Goal: Transaction & Acquisition: Purchase product/service

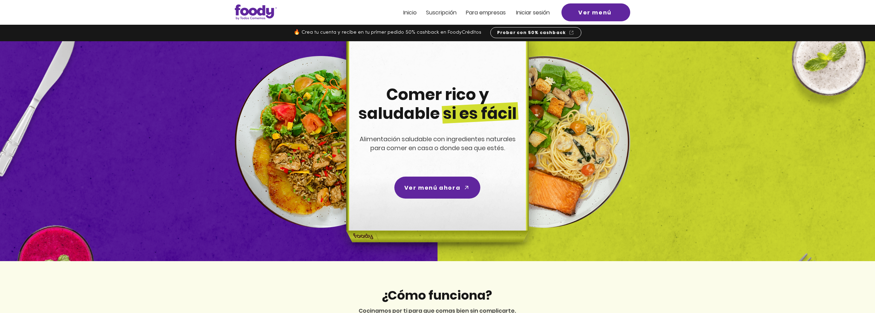
click at [514, 13] on div at bounding box center [437, 12] width 875 height 25
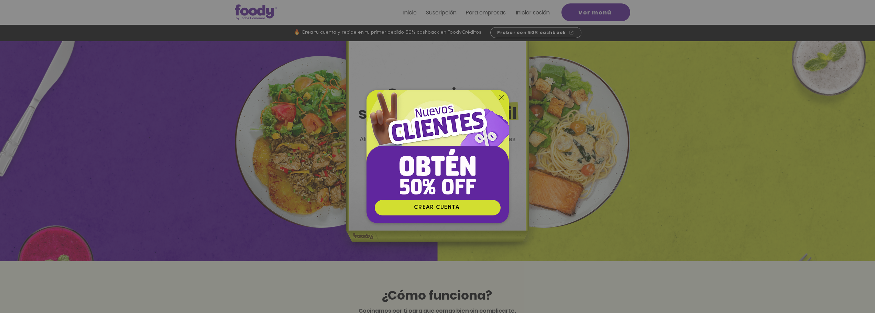
click at [502, 97] on icon "Volver al sitio" at bounding box center [502, 98] width 6 height 6
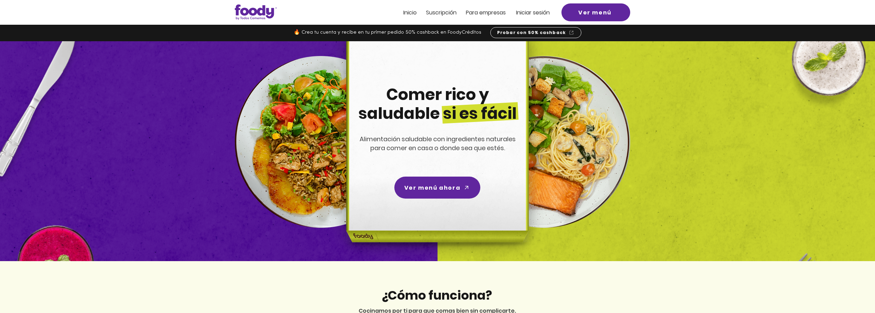
click at [543, 11] on span "Iniciar sesión" at bounding box center [533, 13] width 34 height 8
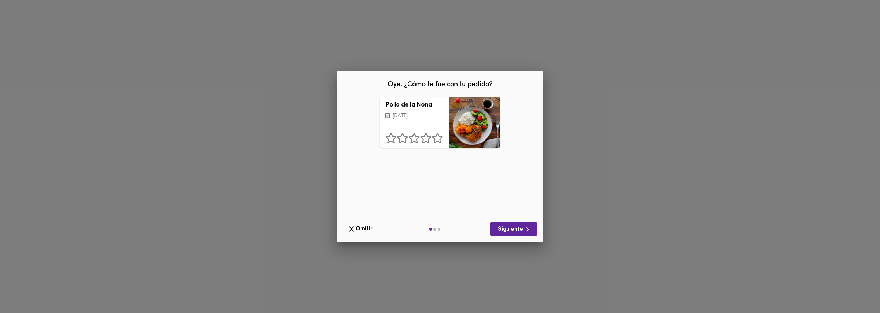
click at [375, 230] on button "Omitir" at bounding box center [361, 229] width 37 height 15
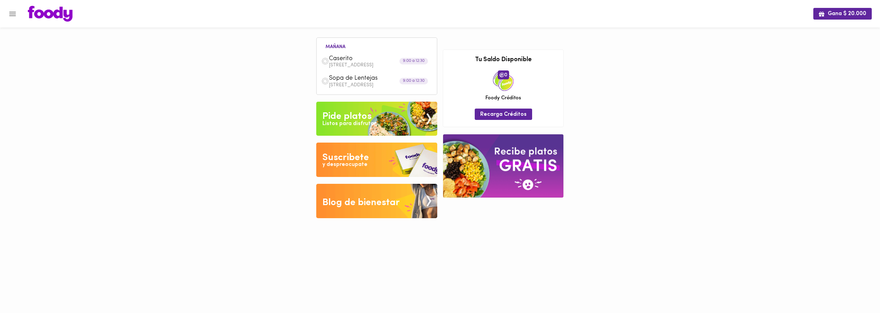
click at [378, 122] on img at bounding box center [376, 119] width 121 height 34
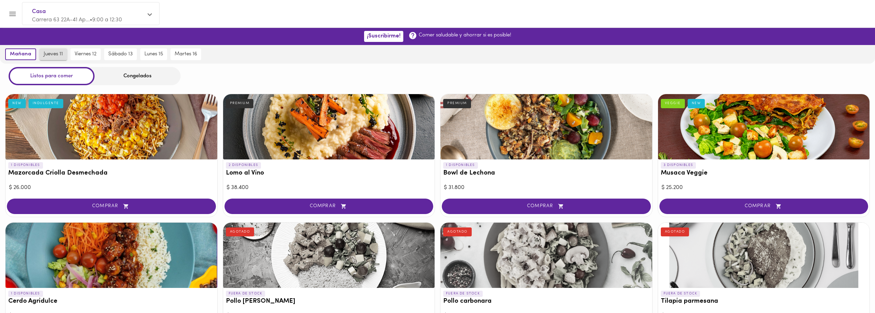
click at [62, 58] on button "jueves 11" at bounding box center [54, 54] width 28 height 12
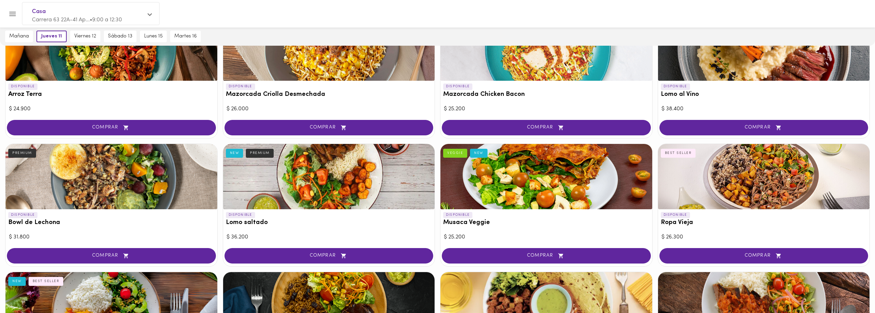
scroll to position [80, 0]
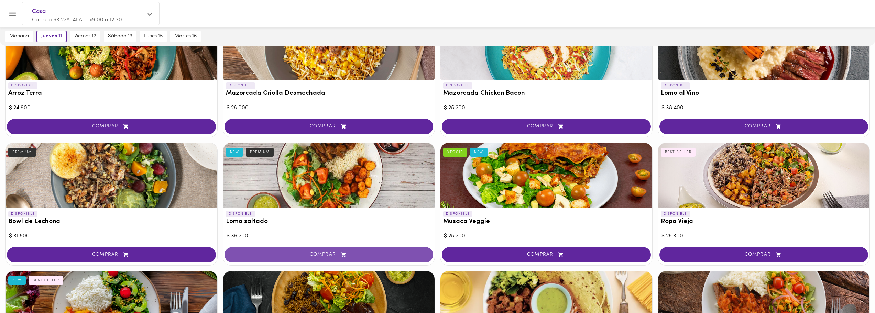
click at [363, 258] on button "COMPRAR" at bounding box center [329, 254] width 209 height 15
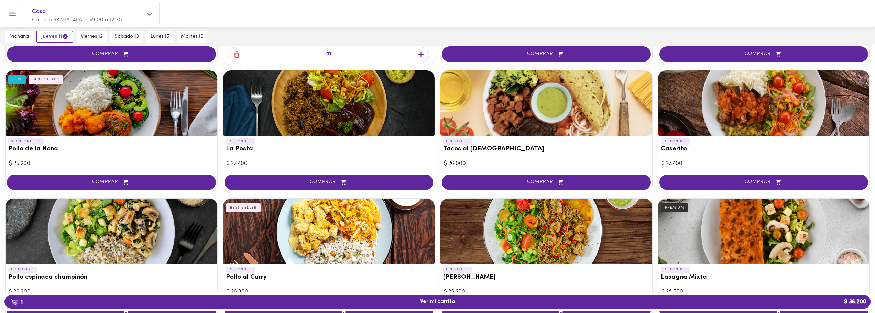
scroll to position [295, 0]
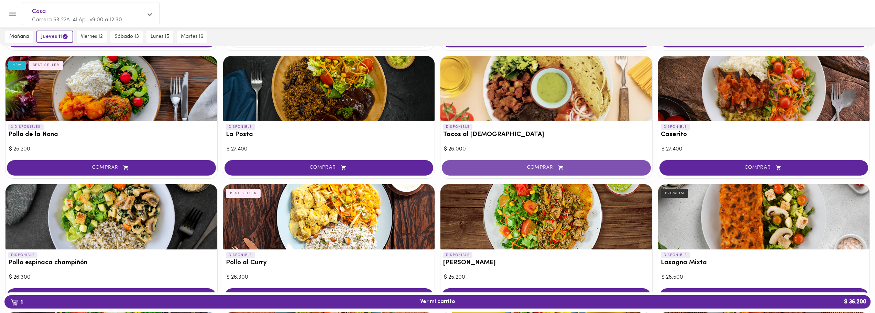
click at [519, 162] on button "COMPRAR" at bounding box center [546, 167] width 209 height 15
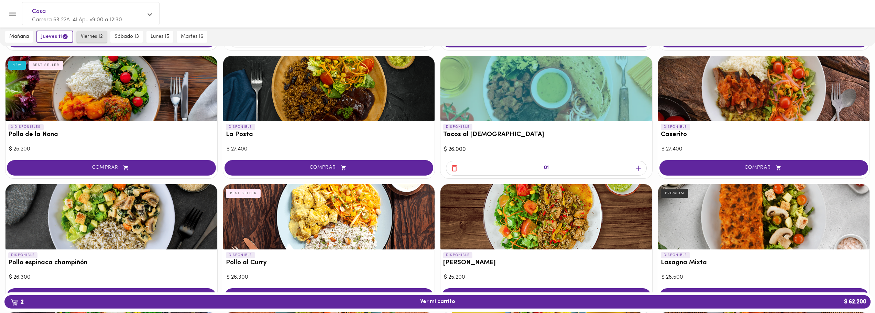
click at [105, 38] on button "viernes 12" at bounding box center [92, 37] width 30 height 12
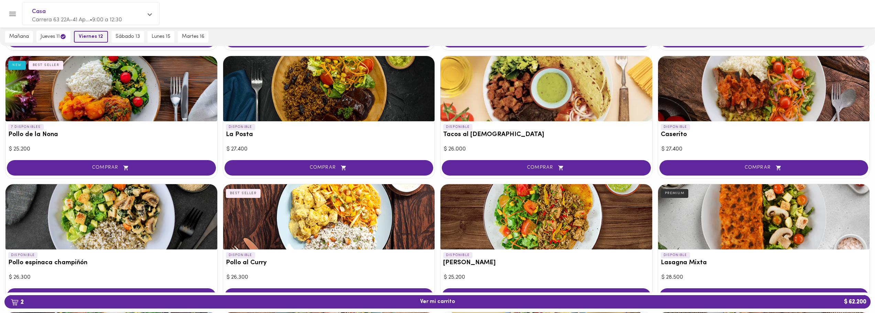
click at [96, 35] on span "viernes 12" at bounding box center [91, 37] width 24 height 6
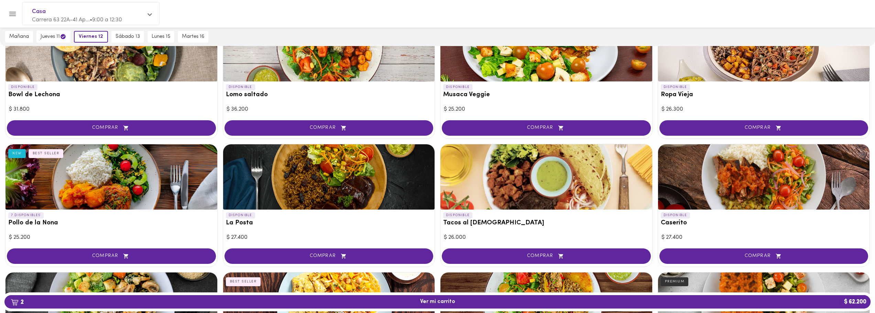
scroll to position [206, 0]
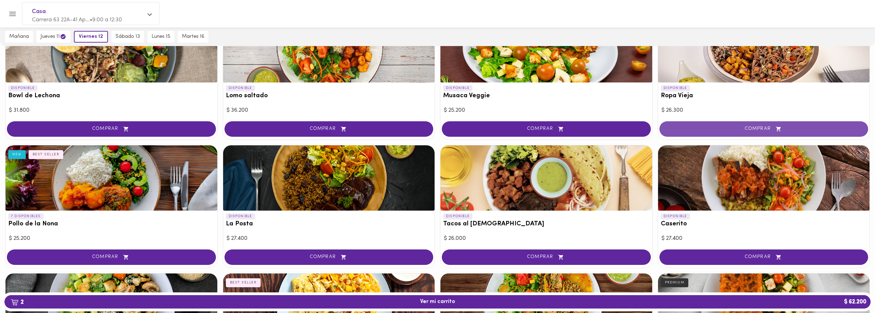
click at [784, 128] on span "COMPRAR" at bounding box center [764, 129] width 192 height 6
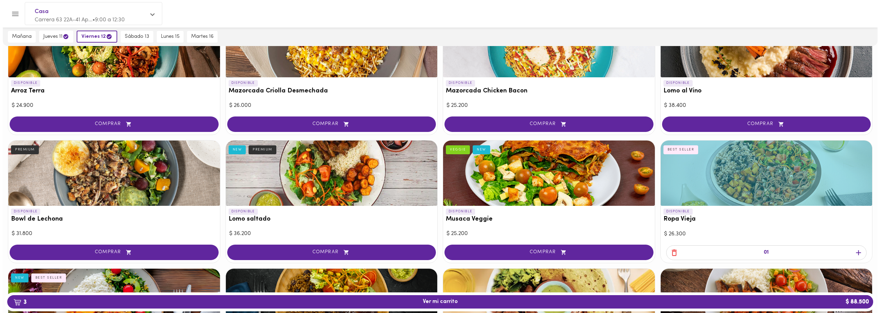
scroll to position [96, 0]
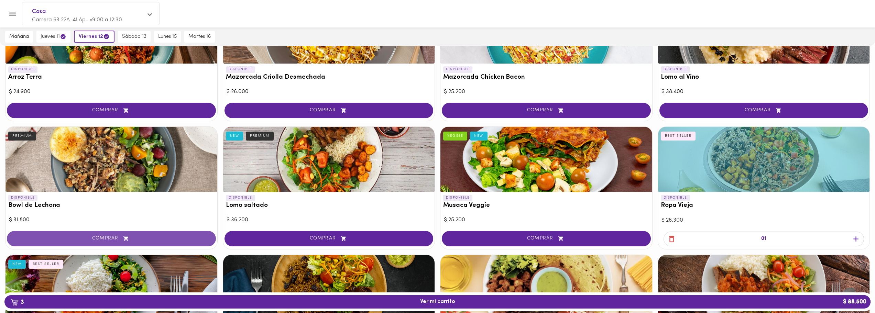
click at [120, 233] on button "COMPRAR" at bounding box center [111, 238] width 209 height 15
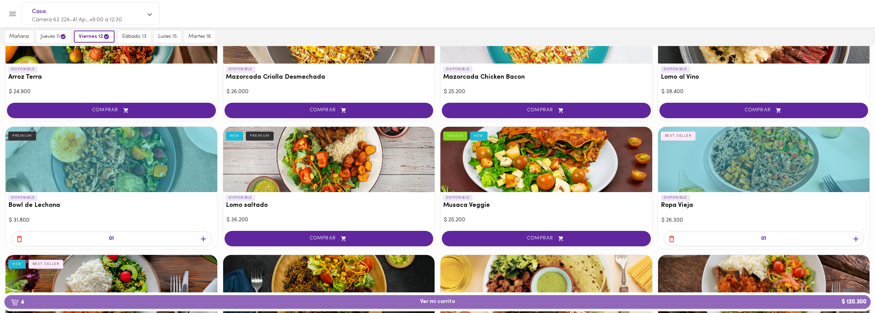
click at [242, 301] on span "4 Ver mi carrito $ 120.300" at bounding box center [437, 302] width 855 height 7
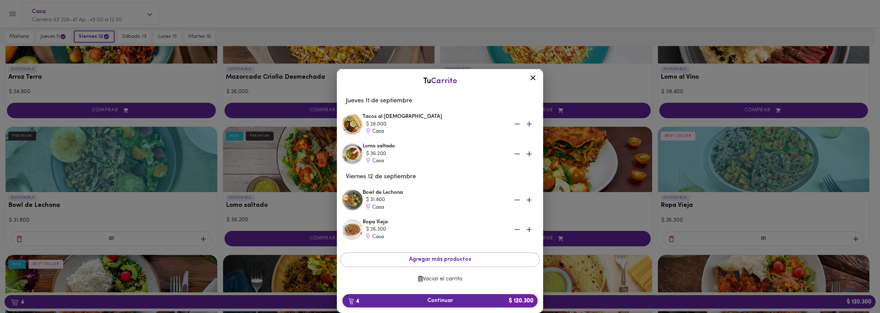
click at [531, 74] on icon at bounding box center [533, 78] width 9 height 9
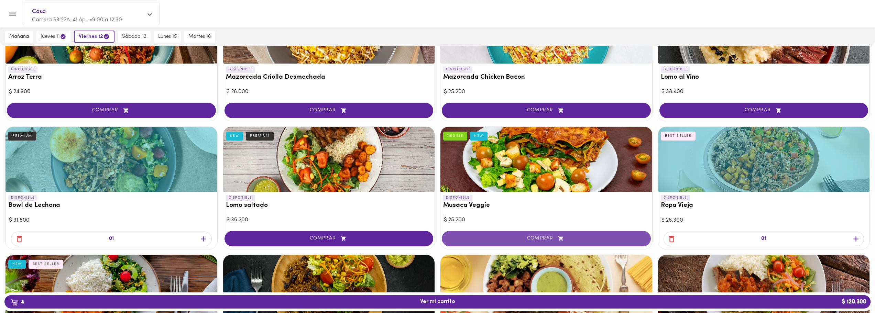
click at [498, 235] on button "COMPRAR" at bounding box center [546, 238] width 209 height 15
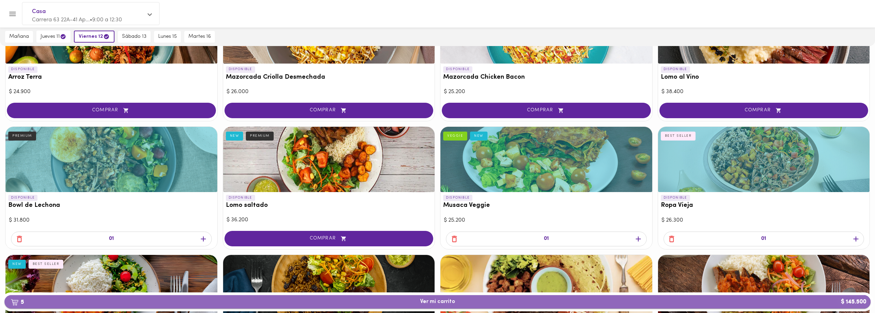
click at [422, 299] on span "5 Ver mi carrito $ 145.500" at bounding box center [437, 302] width 35 height 7
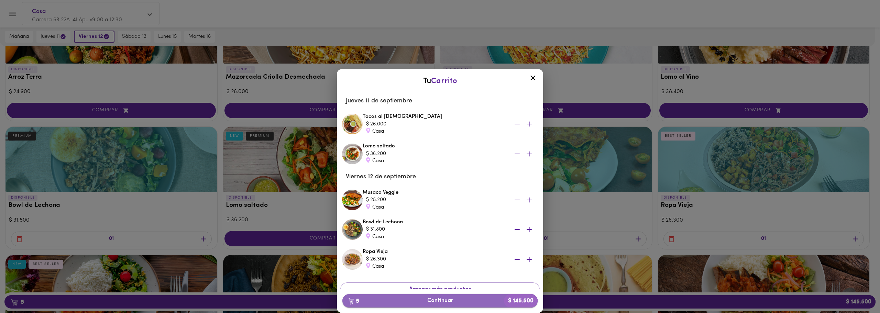
click at [441, 298] on span "5 Continuar $ 145.500" at bounding box center [440, 301] width 184 height 7
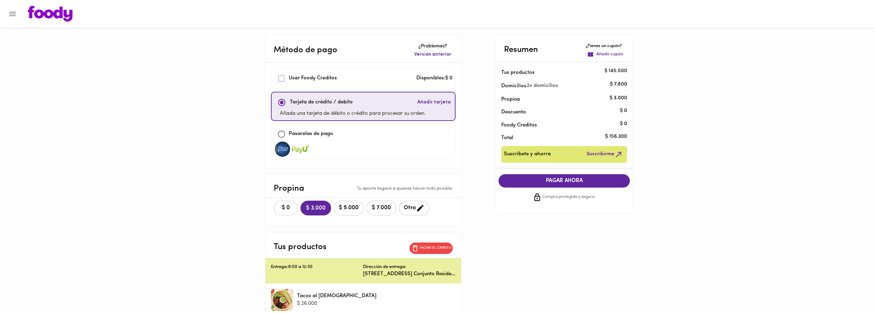
click at [284, 135] on input "checkbox" at bounding box center [281, 134] width 15 height 15
checkbox input "true"
checkbox input "false"
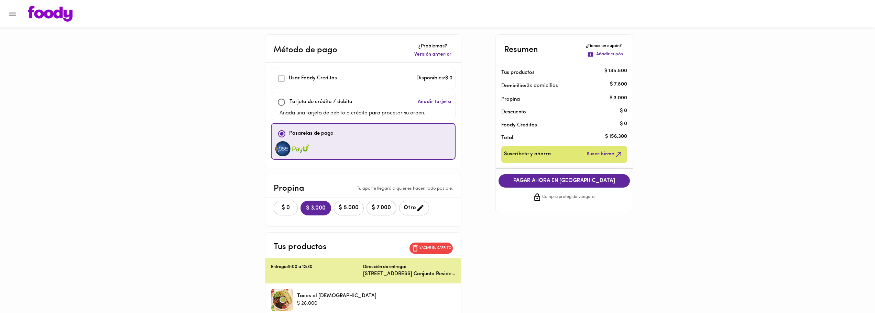
click at [557, 183] on span "PAGAR AHORA EN PASARELA" at bounding box center [564, 181] width 118 height 7
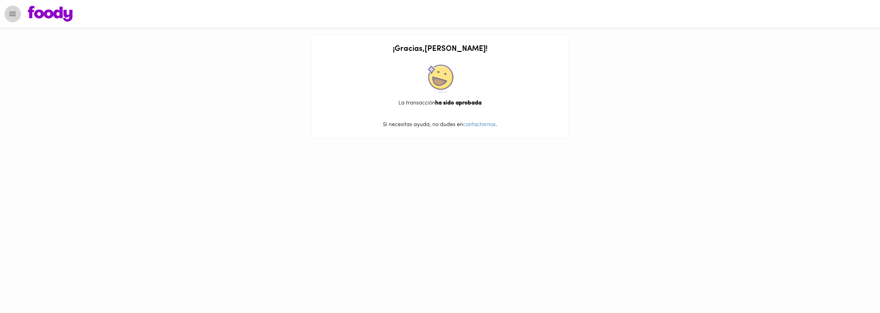
click at [15, 14] on icon "Menu" at bounding box center [12, 14] width 7 height 4
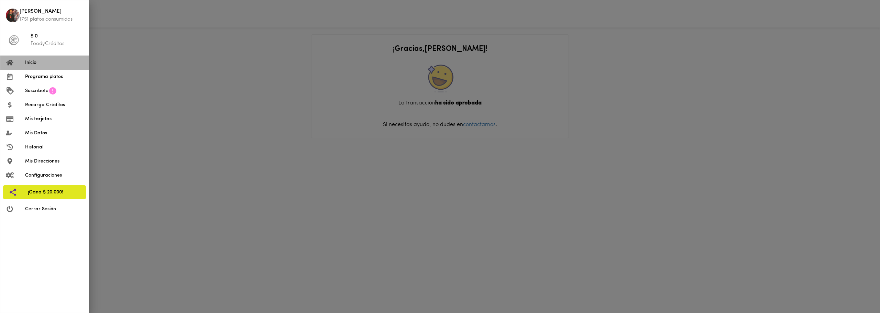
click at [29, 68] on li "Inicio" at bounding box center [44, 63] width 88 height 14
